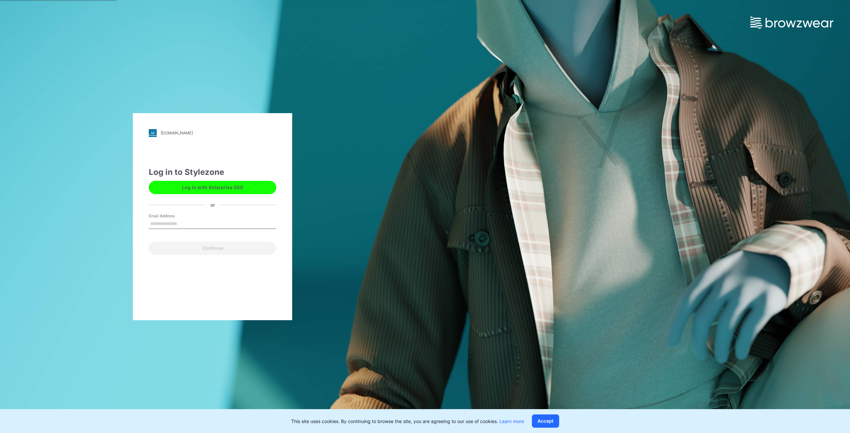
type input "**********"
click at [248, 249] on button "Continue" at bounding box center [212, 248] width 127 height 13
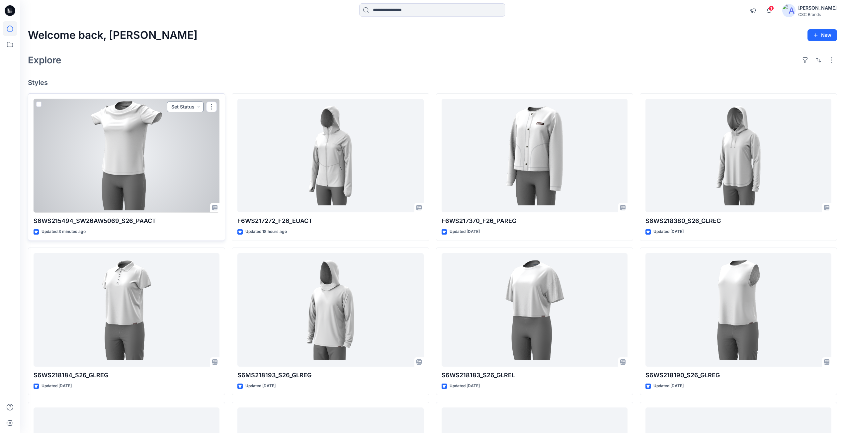
click at [200, 109] on button "Set Status" at bounding box center [185, 107] width 37 height 11
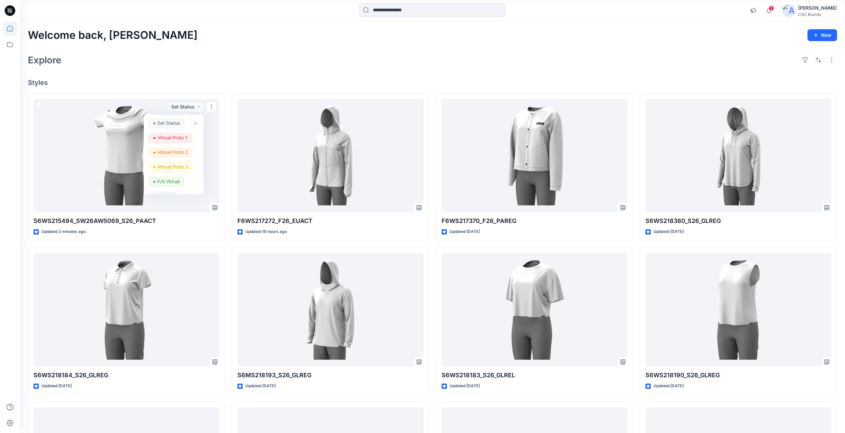
click at [201, 77] on div "Welcome back, [PERSON_NAME] New Explore Styles S6WS215494_SW26AW5069_S26_PAACT …" at bounding box center [432, 301] width 825 height 560
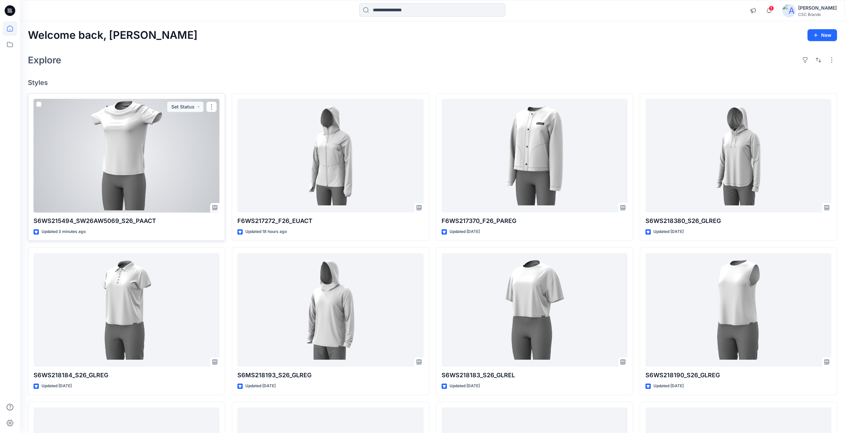
click at [160, 157] on div at bounding box center [127, 156] width 186 height 114
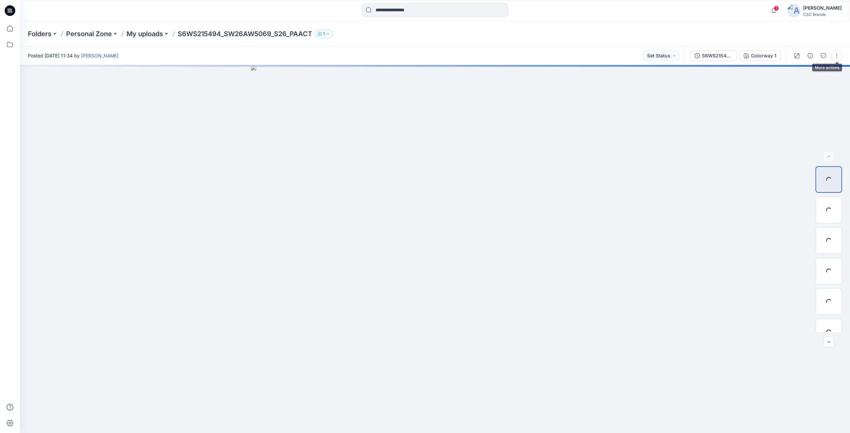
click at [840, 59] on button "button" at bounding box center [836, 55] width 11 height 11
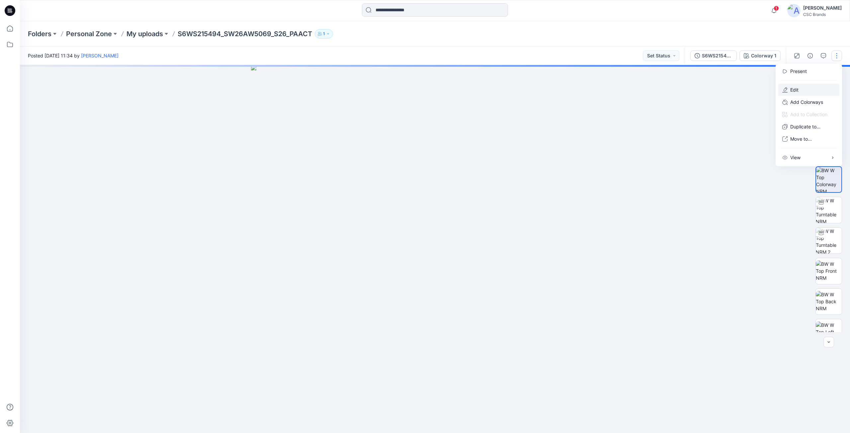
click at [800, 92] on button "Edit" at bounding box center [808, 90] width 61 height 12
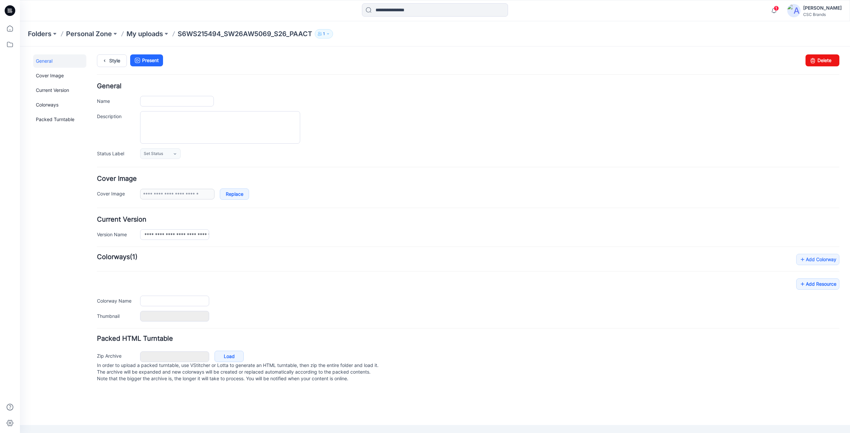
type input "**********"
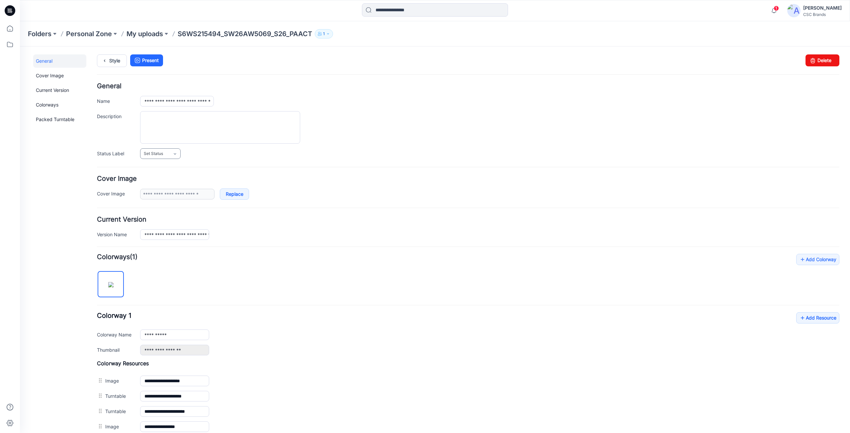
click at [164, 158] on link "Set Status" at bounding box center [160, 153] width 41 height 11
click at [159, 226] on link "F/A Virtual" at bounding box center [167, 226] width 50 height 14
click at [814, 321] on link "Add Resource" at bounding box center [817, 317] width 43 height 11
click at [780, 17] on icon "button" at bounding box center [774, 10] width 13 height 13
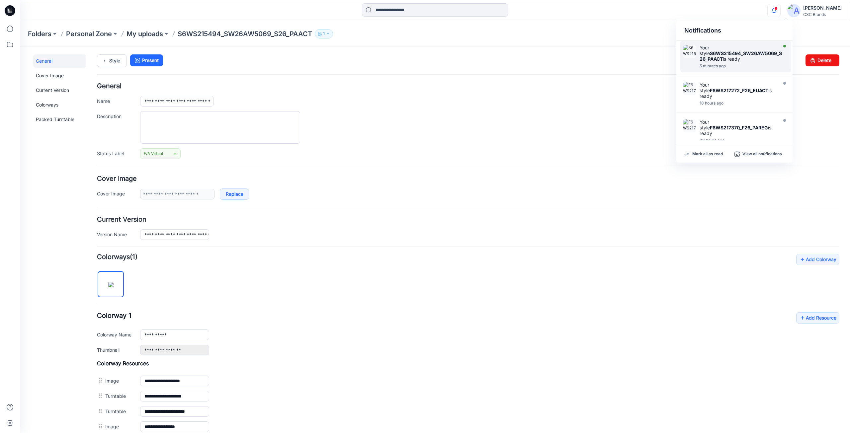
click at [739, 57] on div "Your style S6WS215494_SW26AW5069_S26_PAACT is ready" at bounding box center [741, 53] width 82 height 17
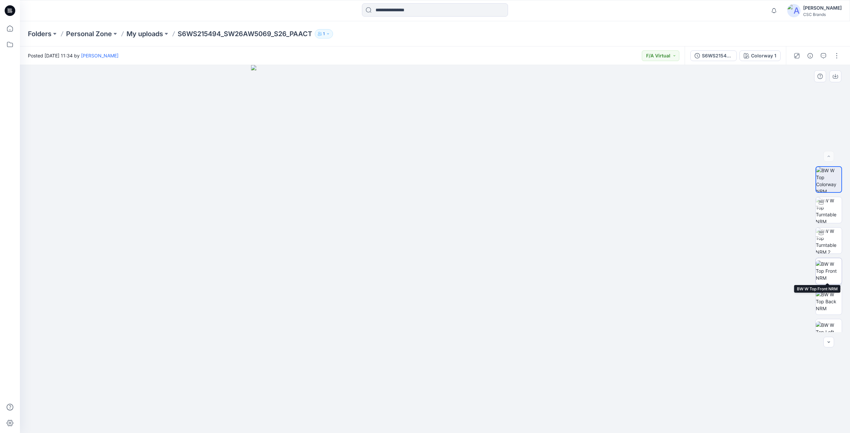
scroll to position [105, 0]
